Goal: Task Accomplishment & Management: Complete application form

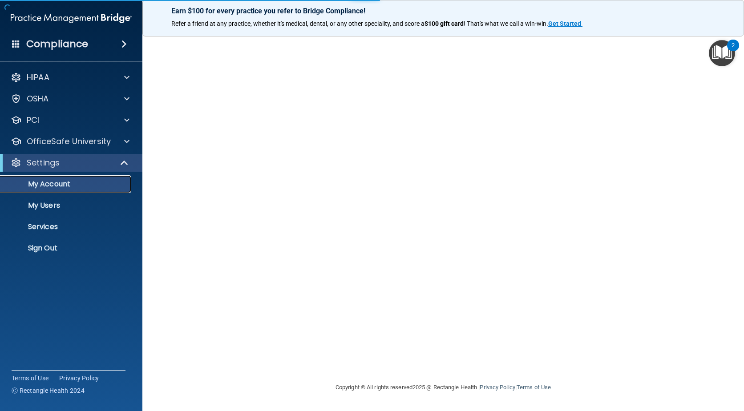
click at [48, 184] on p "My Account" at bounding box center [66, 184] width 121 height 9
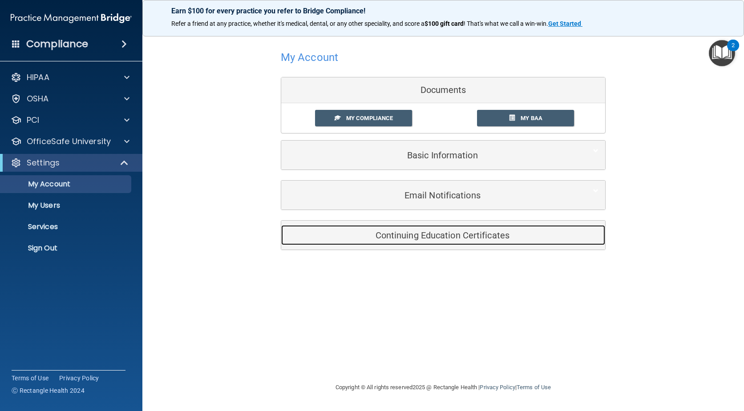
click at [450, 236] on h5 "Continuing Education Certificates" at bounding box center [429, 236] width 283 height 10
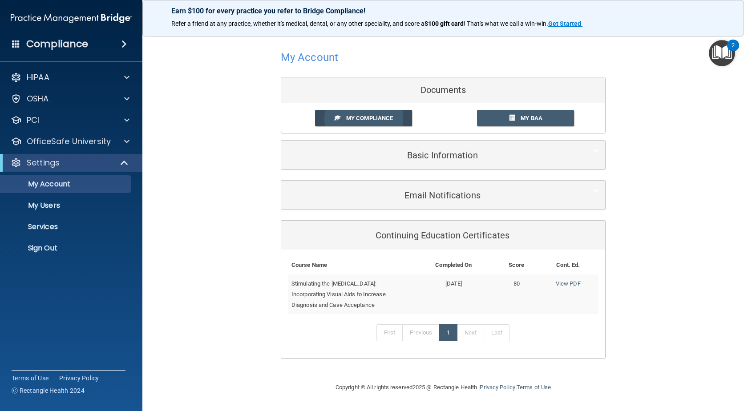
click at [381, 120] on span "My Compliance" at bounding box center [369, 118] width 47 height 7
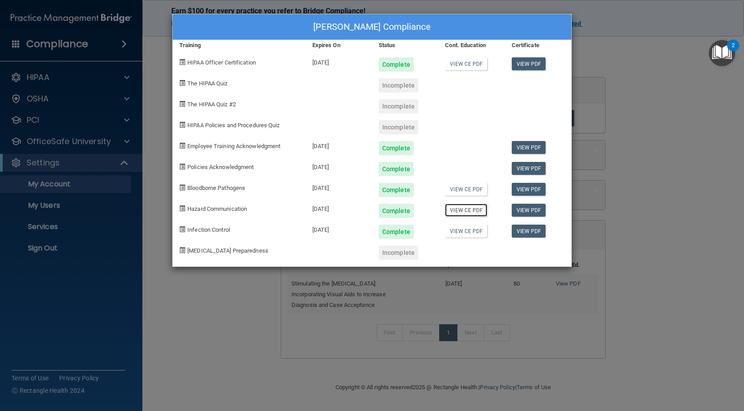
click at [468, 211] on link "View CE PDF" at bounding box center [466, 210] width 42 height 13
click at [45, 139] on div "[PERSON_NAME] Compliance Training Expires On Status Cont. Education Certificate…" at bounding box center [372, 205] width 744 height 411
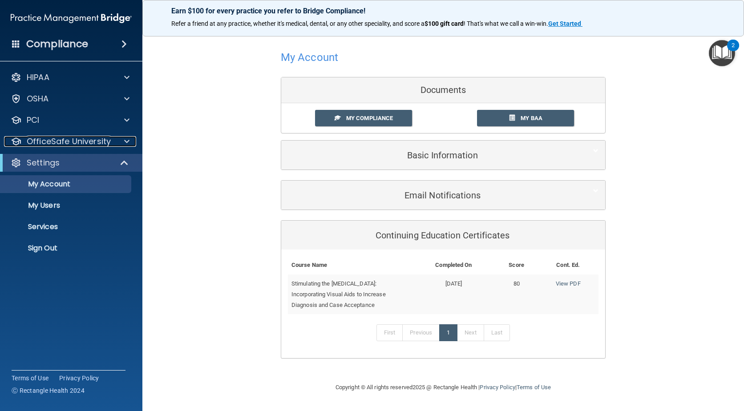
click at [45, 139] on p "OfficeSafe University" at bounding box center [69, 141] width 84 height 11
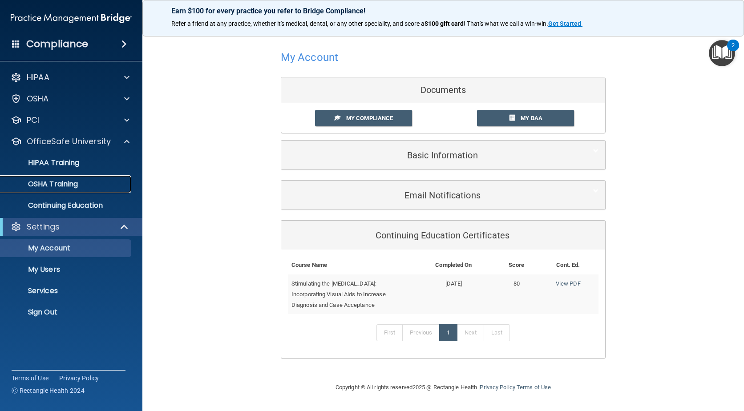
click at [65, 184] on p "OSHA Training" at bounding box center [42, 184] width 72 height 9
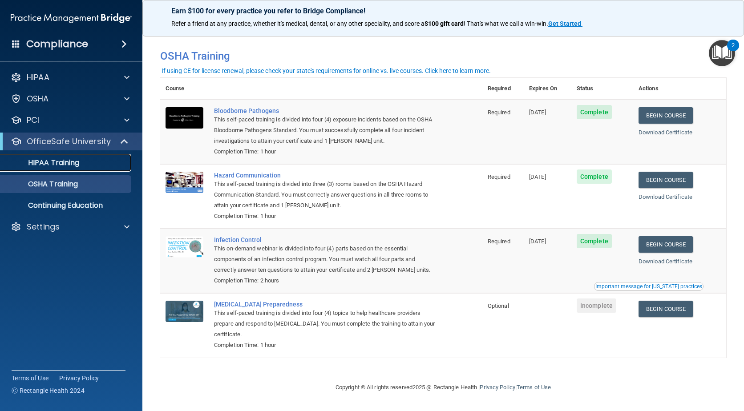
click at [61, 159] on p "HIPAA Training" at bounding box center [42, 162] width 73 height 9
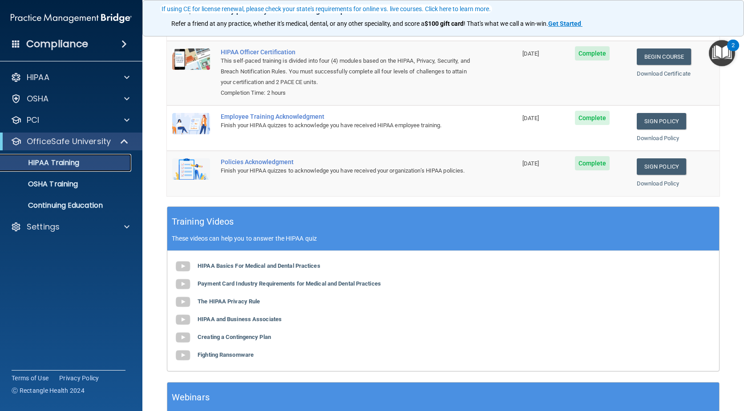
scroll to position [134, 0]
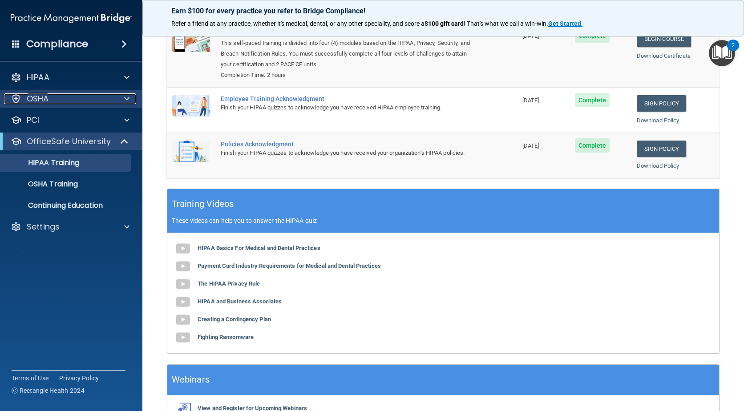
click at [39, 98] on p "OSHA" at bounding box center [38, 98] width 22 height 11
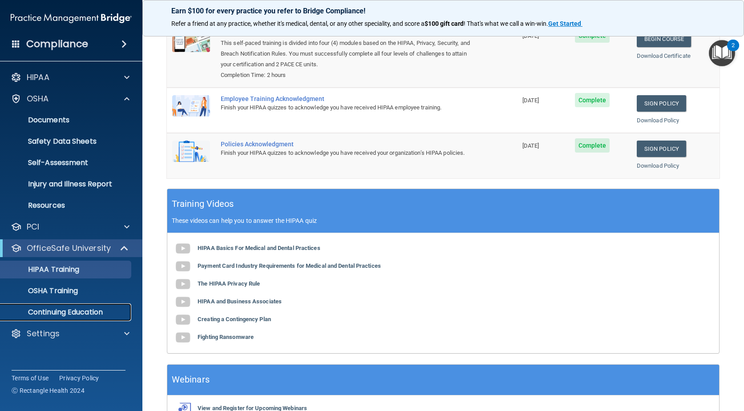
click at [74, 312] on p "Continuing Education" at bounding box center [66, 312] width 121 height 9
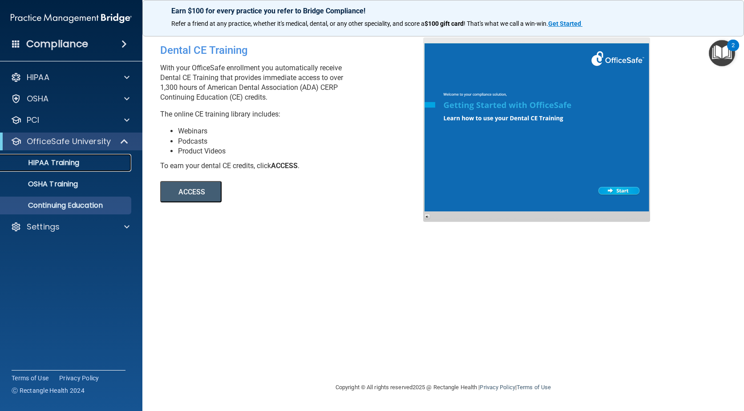
click at [65, 161] on p "HIPAA Training" at bounding box center [42, 162] width 73 height 9
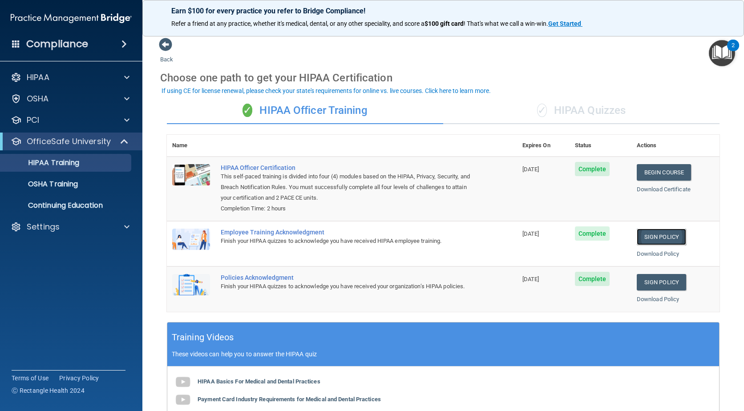
click at [649, 236] on link "Sign Policy" at bounding box center [661, 237] width 49 height 16
click at [650, 281] on link "Sign Policy" at bounding box center [661, 282] width 49 height 16
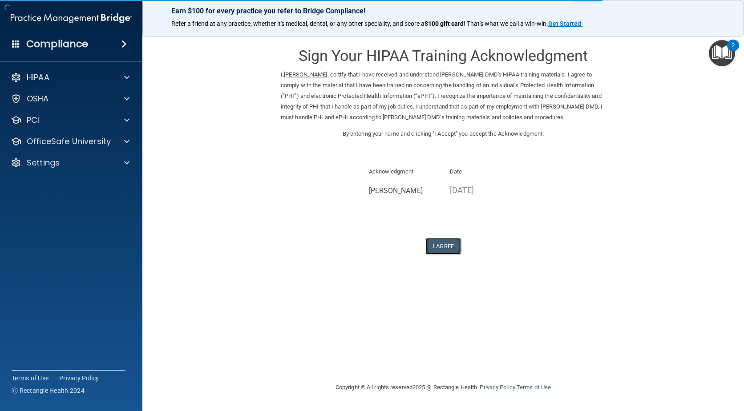
click at [447, 245] on button "I Agree" at bounding box center [443, 246] width 36 height 16
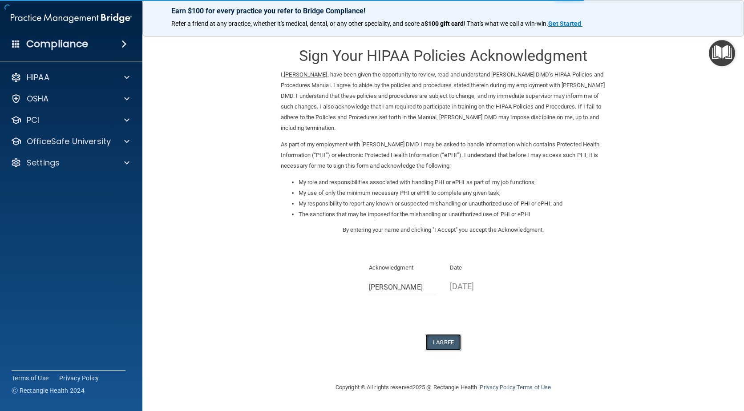
click at [444, 339] on button "I Agree" at bounding box center [443, 342] width 36 height 16
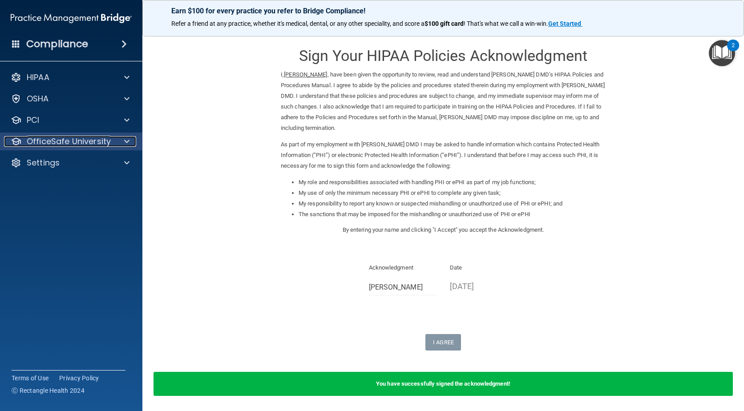
click at [63, 142] on p "OfficeSafe University" at bounding box center [69, 141] width 84 height 11
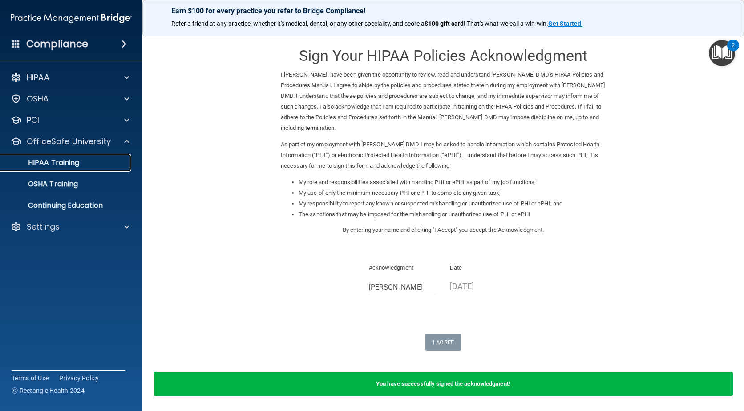
click at [59, 165] on p "HIPAA Training" at bounding box center [42, 162] width 73 height 9
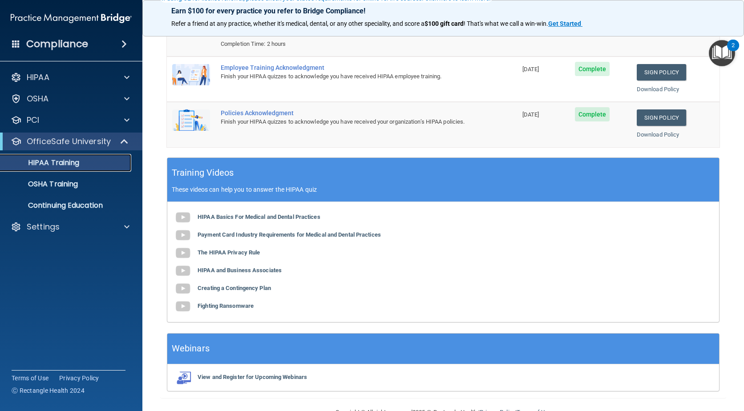
scroll to position [178, 0]
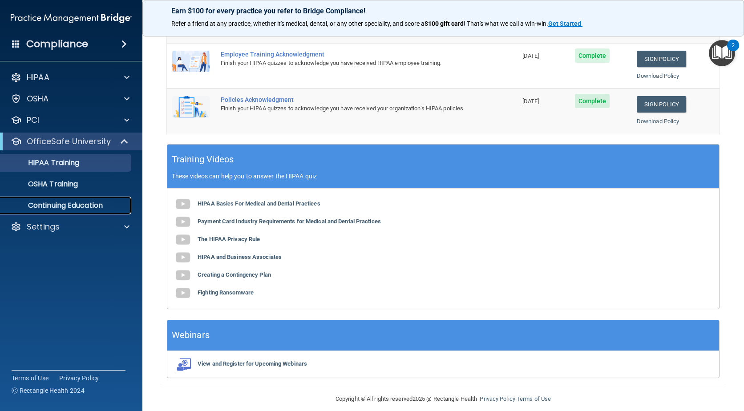
click at [60, 207] on p "Continuing Education" at bounding box center [66, 205] width 121 height 9
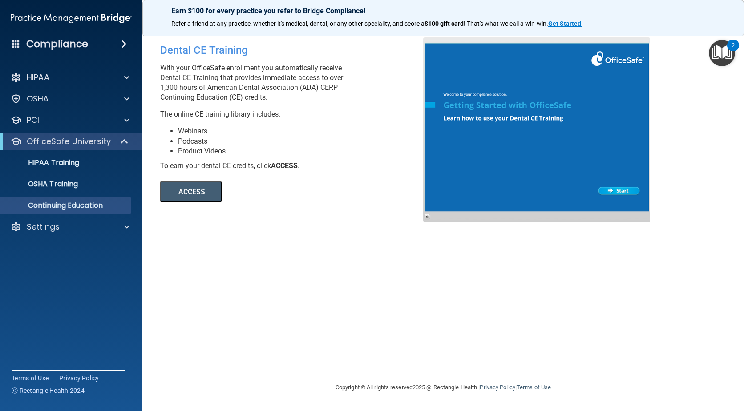
click at [204, 187] on button "ACCESS" at bounding box center [190, 191] width 61 height 21
